Goal: Check status: Check status

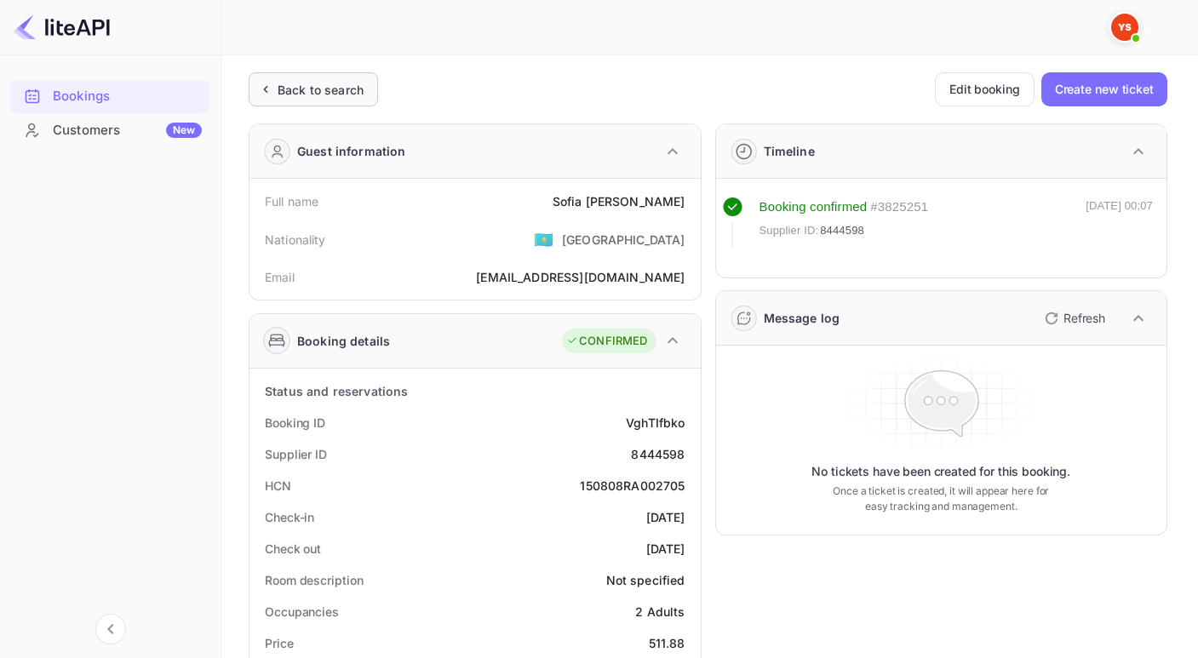
click at [254, 91] on div "Back to search" at bounding box center [313, 89] width 129 height 34
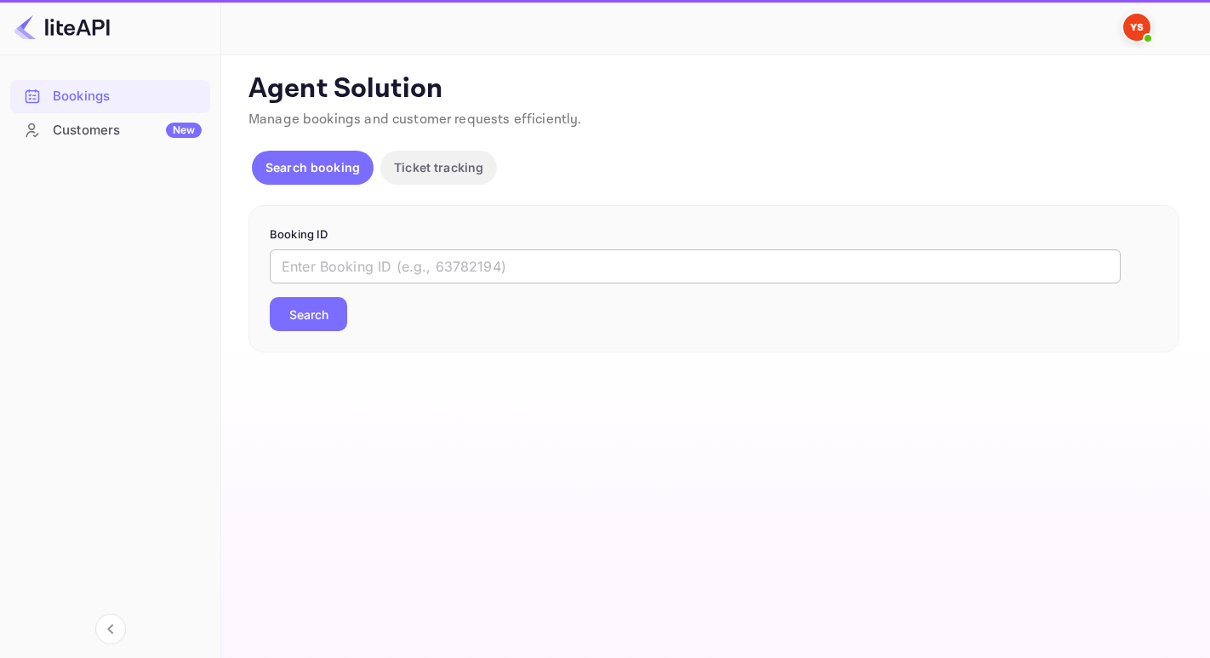
click at [336, 278] on input "text" at bounding box center [695, 266] width 851 height 34
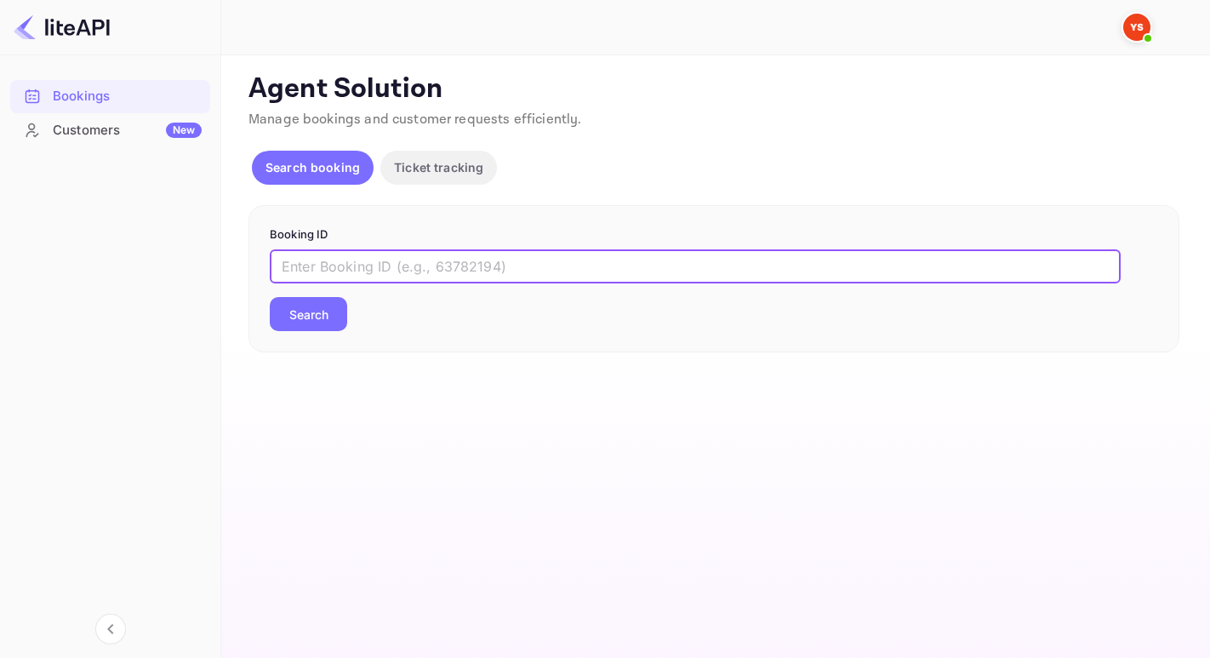
paste input "8806700"
type input "8806700"
click at [270, 297] on button "Search" at bounding box center [308, 314] width 77 height 34
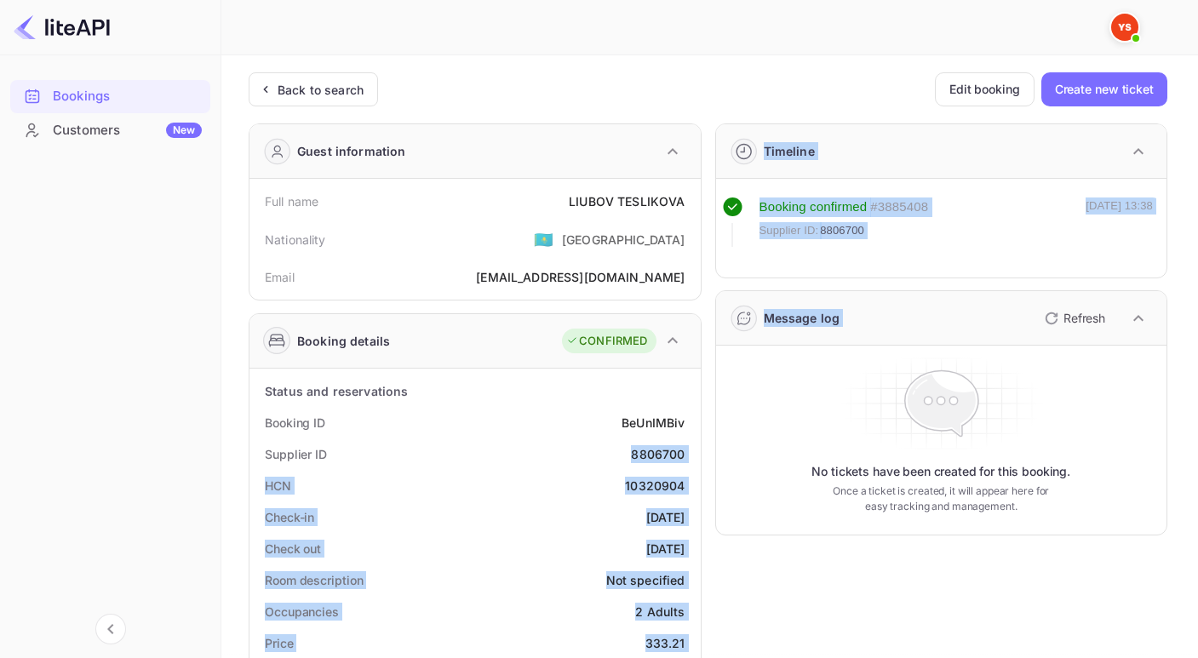
drag, startPoint x: 619, startPoint y: 450, endPoint x: 707, endPoint y: 449, distance: 88.5
drag, startPoint x: 629, startPoint y: 453, endPoint x: 703, endPoint y: 450, distance: 74.1
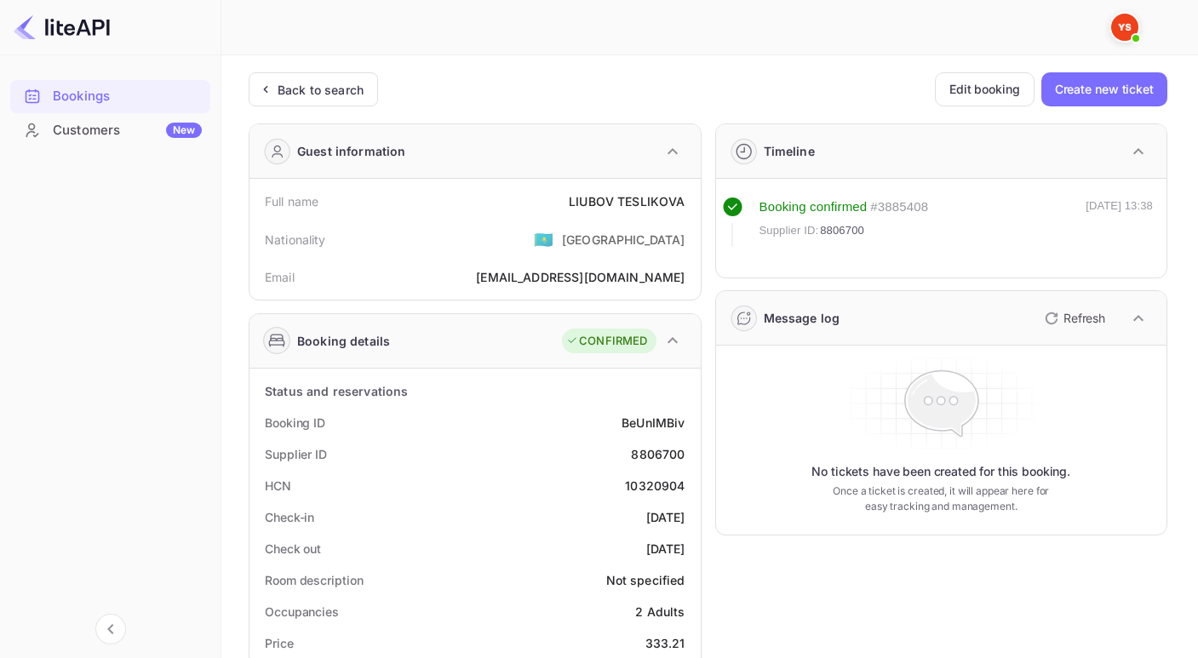
click at [628, 459] on div "Supplier ID 8806700" at bounding box center [474, 453] width 437 height 31
drag, startPoint x: 628, startPoint y: 454, endPoint x: 691, endPoint y: 457, distance: 63.1
click at [691, 457] on div "Supplier ID 8806700" at bounding box center [474, 453] width 437 height 31
copy div "8806700"
drag, startPoint x: 558, startPoint y: 197, endPoint x: 684, endPoint y: 204, distance: 126.2
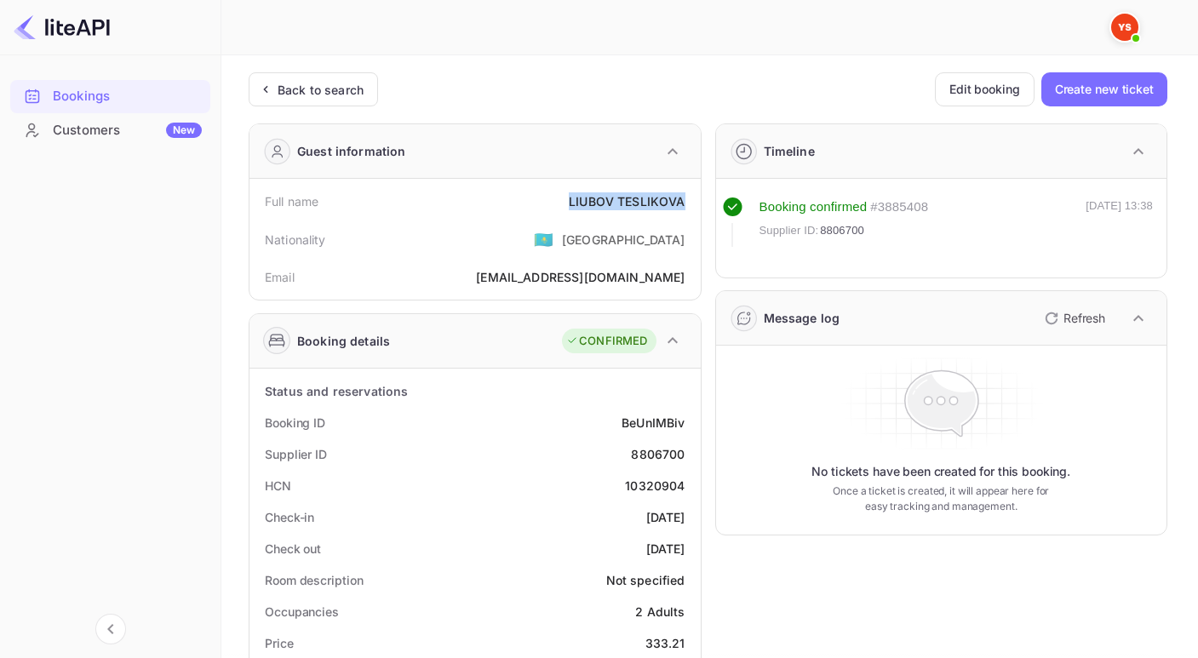
click at [684, 199] on div "Full name [PERSON_NAME]" at bounding box center [474, 201] width 437 height 31
copy div "LIUBOV TESLIKOVA"
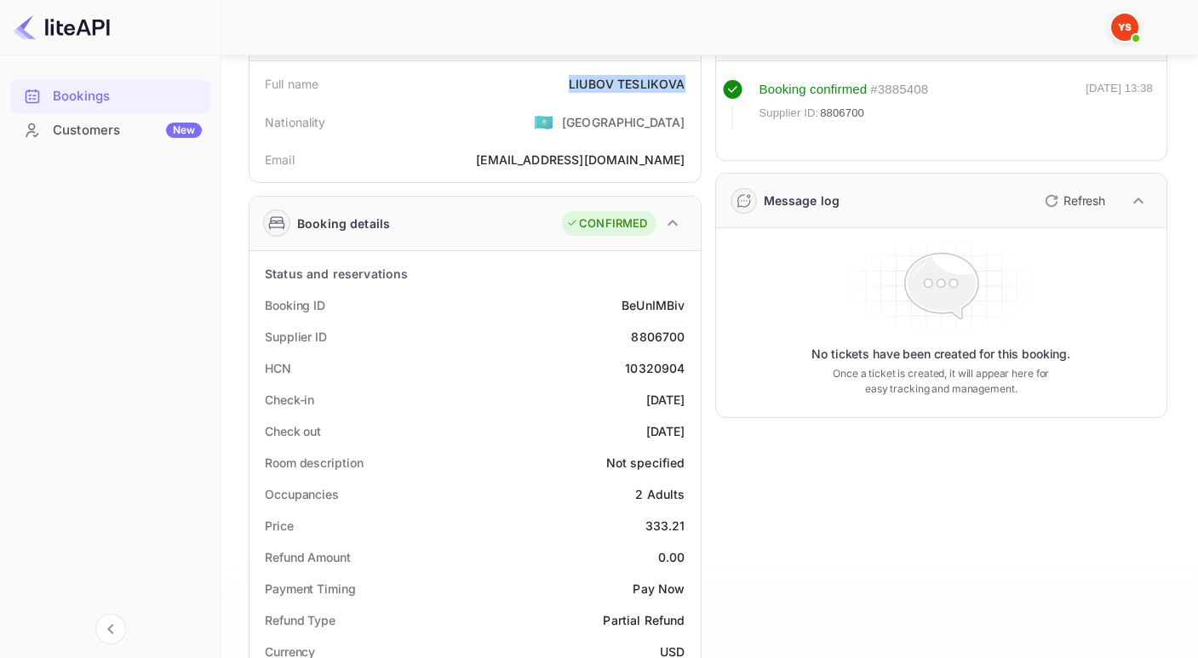
scroll to position [119, 0]
drag, startPoint x: 634, startPoint y: 523, endPoint x: 696, endPoint y: 524, distance: 62.1
copy div "333.21"
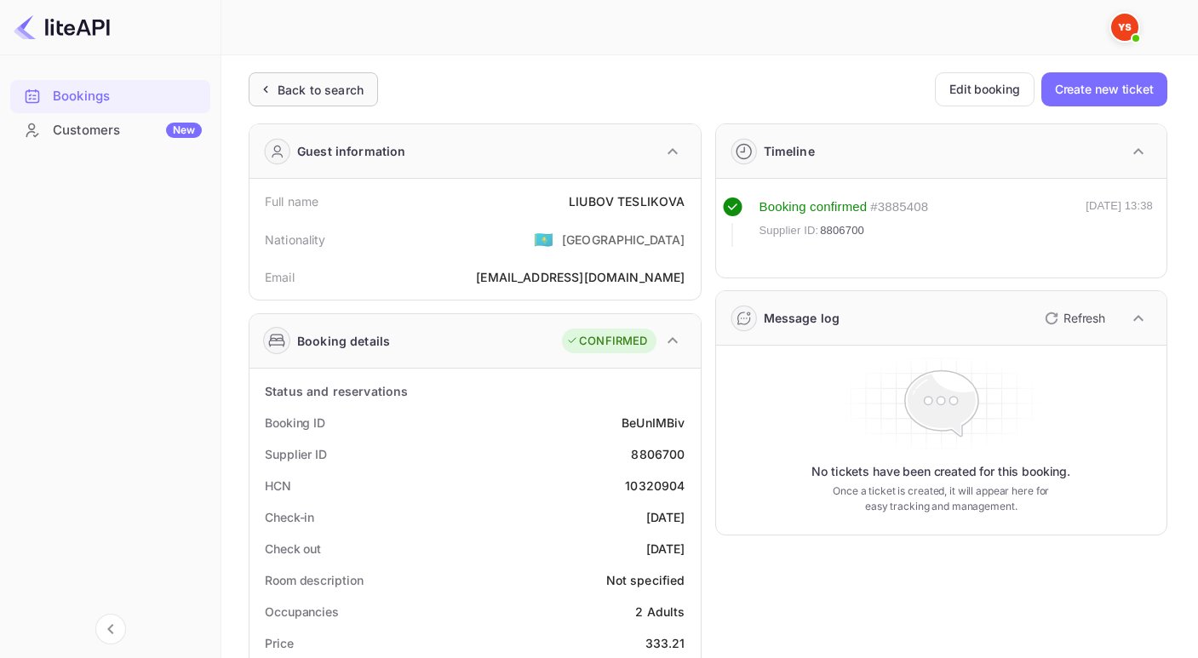
click at [269, 98] on div "Back to search" at bounding box center [313, 89] width 129 height 34
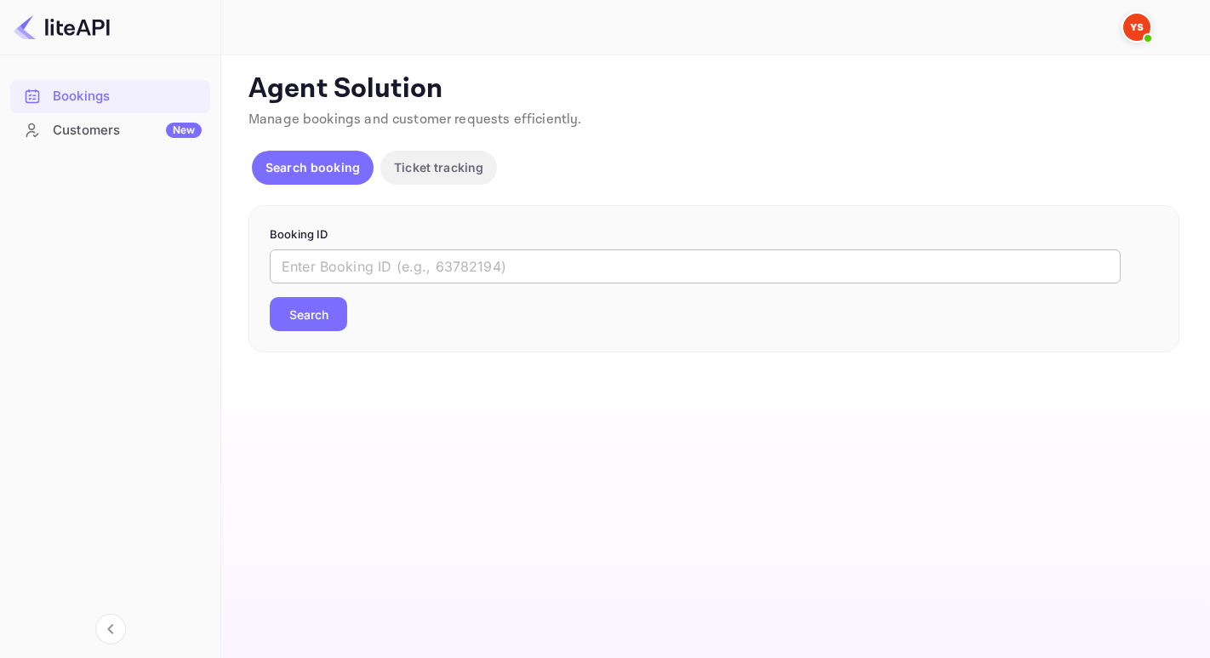
click at [364, 260] on input "text" at bounding box center [695, 266] width 851 height 34
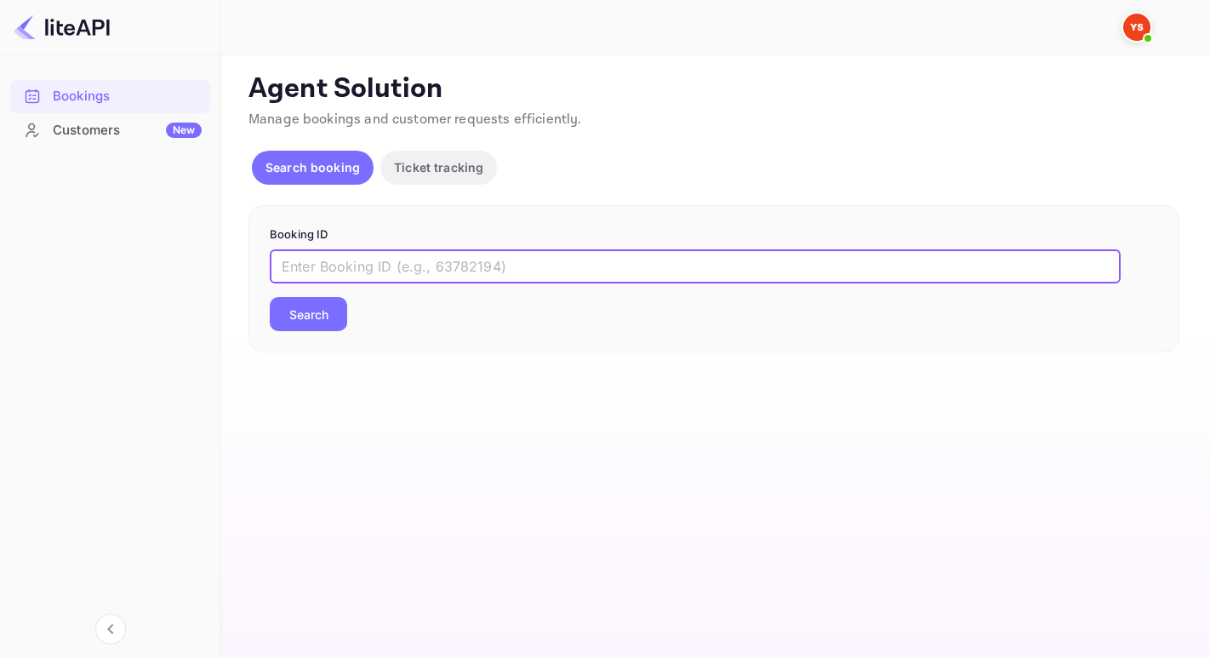
paste input "7056195"
type input "7056195"
click at [270, 297] on button "Search" at bounding box center [308, 314] width 77 height 34
